Goal: Task Accomplishment & Management: Use online tool/utility

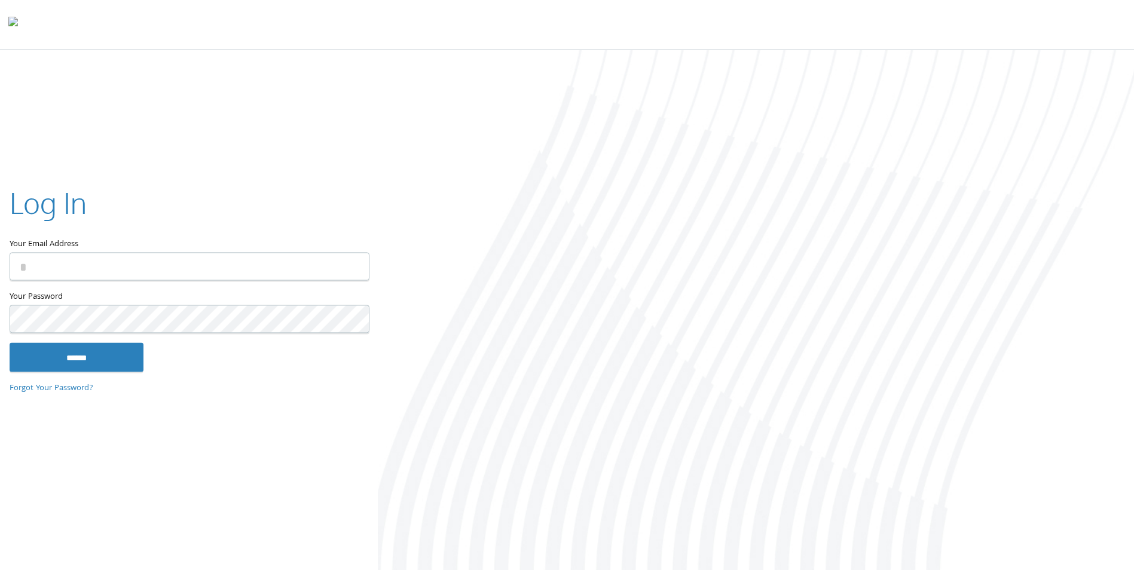
type input "**********"
click at [95, 358] on input "******" at bounding box center [77, 357] width 134 height 29
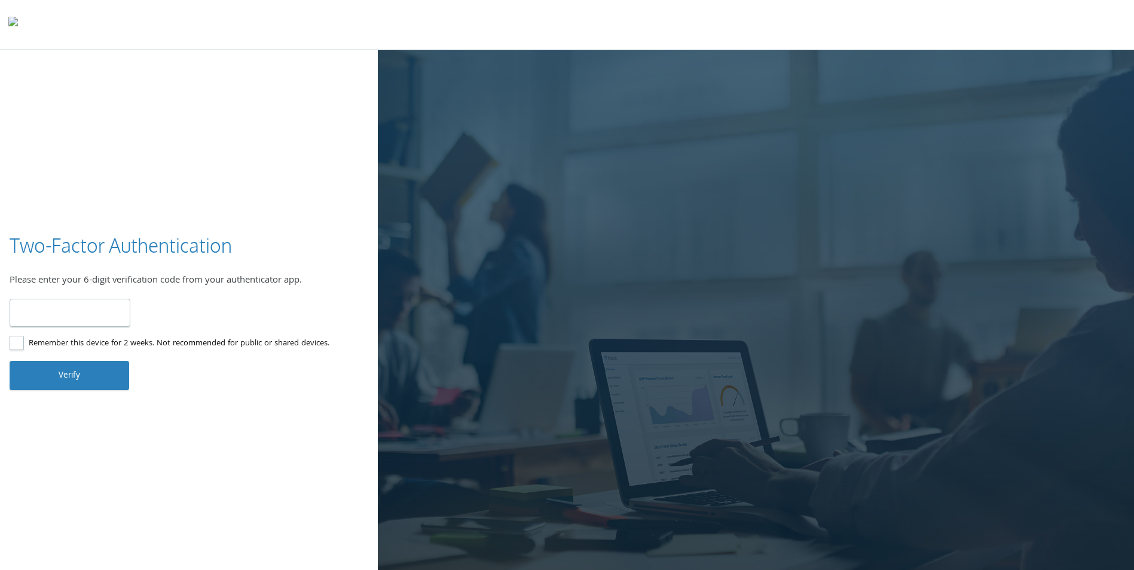
type input "******"
click at [90, 379] on button "Verify" at bounding box center [70, 375] width 120 height 29
